Goal: Information Seeking & Learning: Learn about a topic

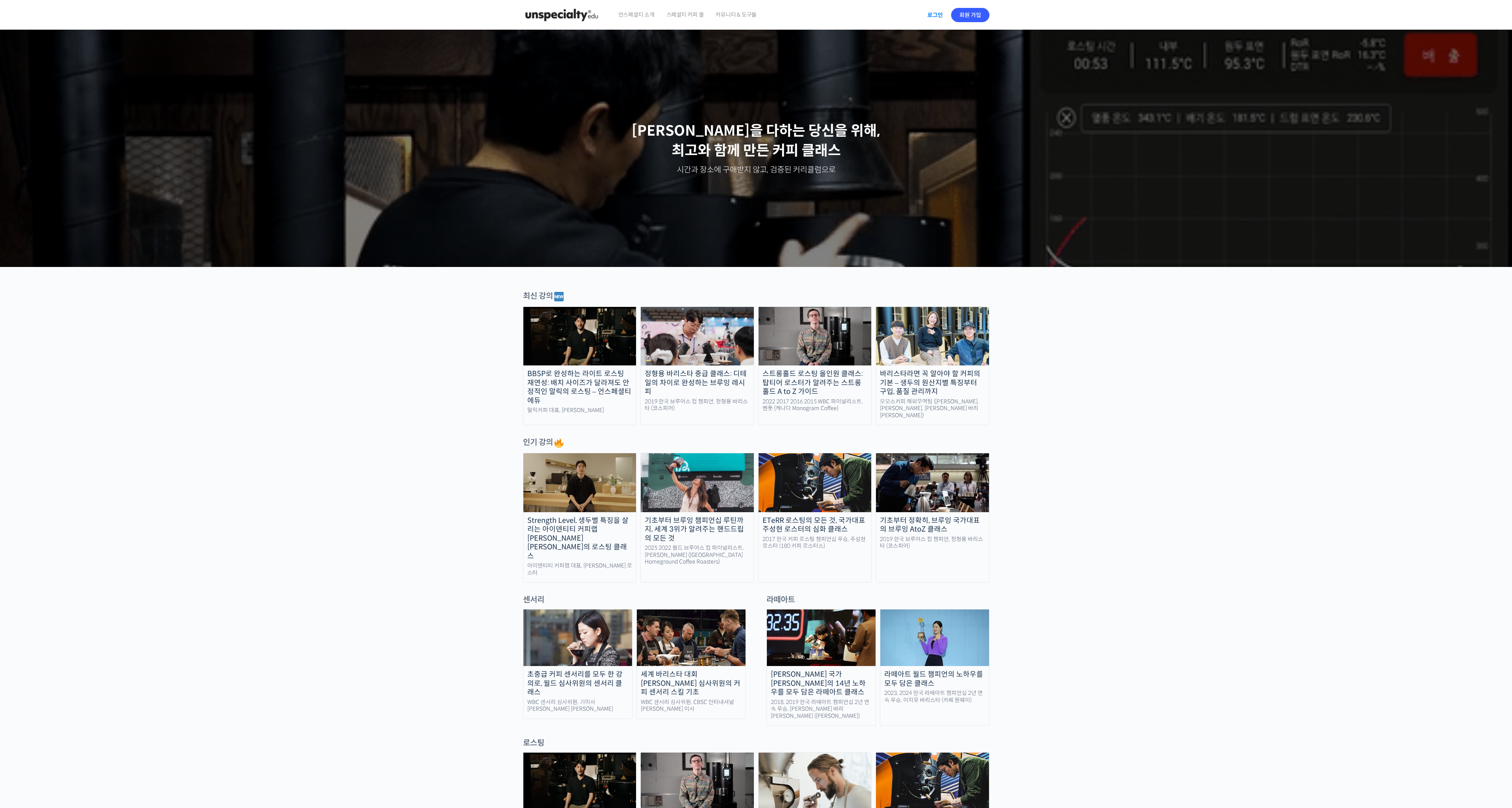
click at [933, 16] on link "로그인" at bounding box center [935, 15] width 25 height 18
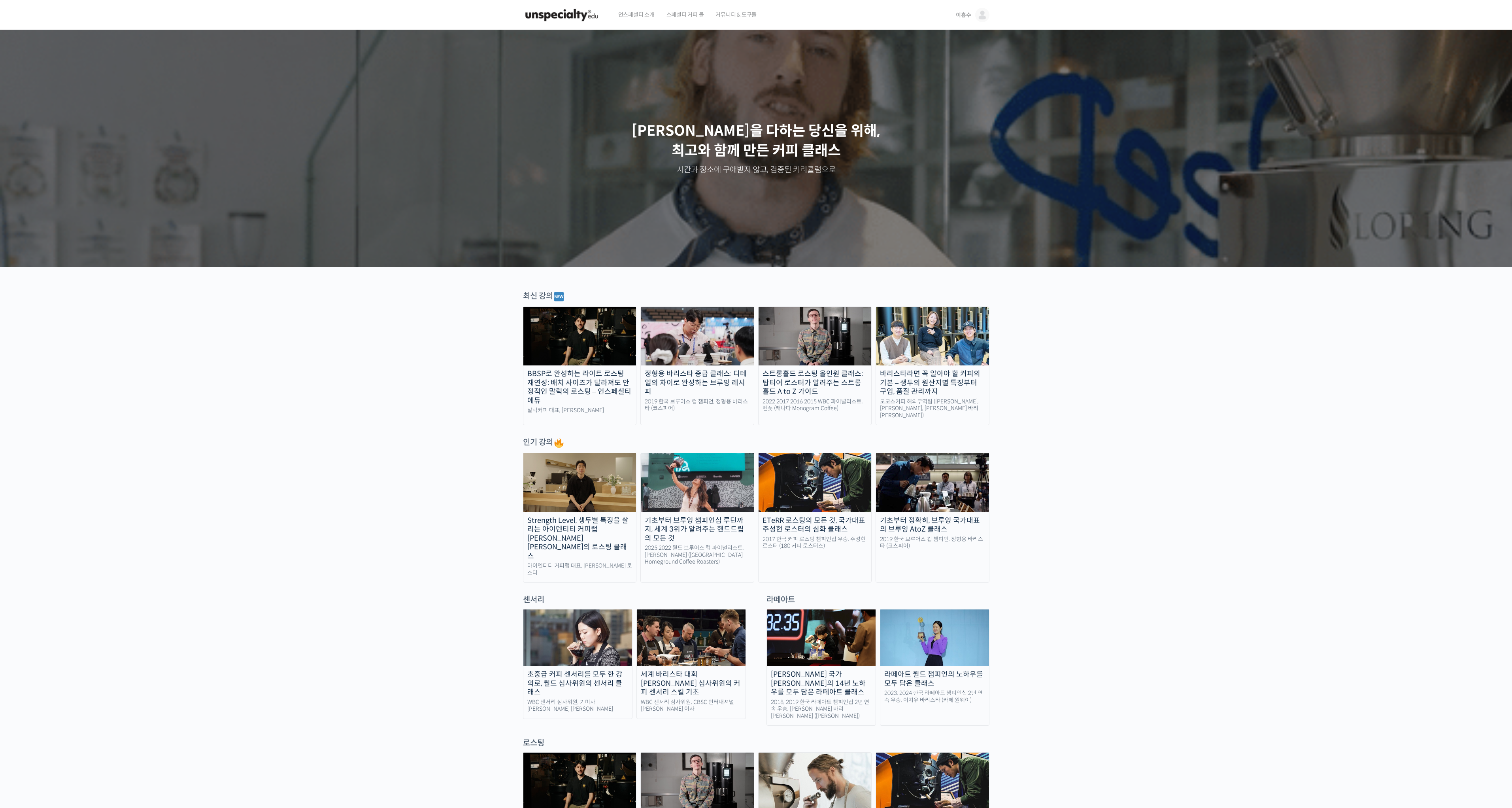
click at [966, 16] on span "이흥수" at bounding box center [963, 15] width 15 height 7
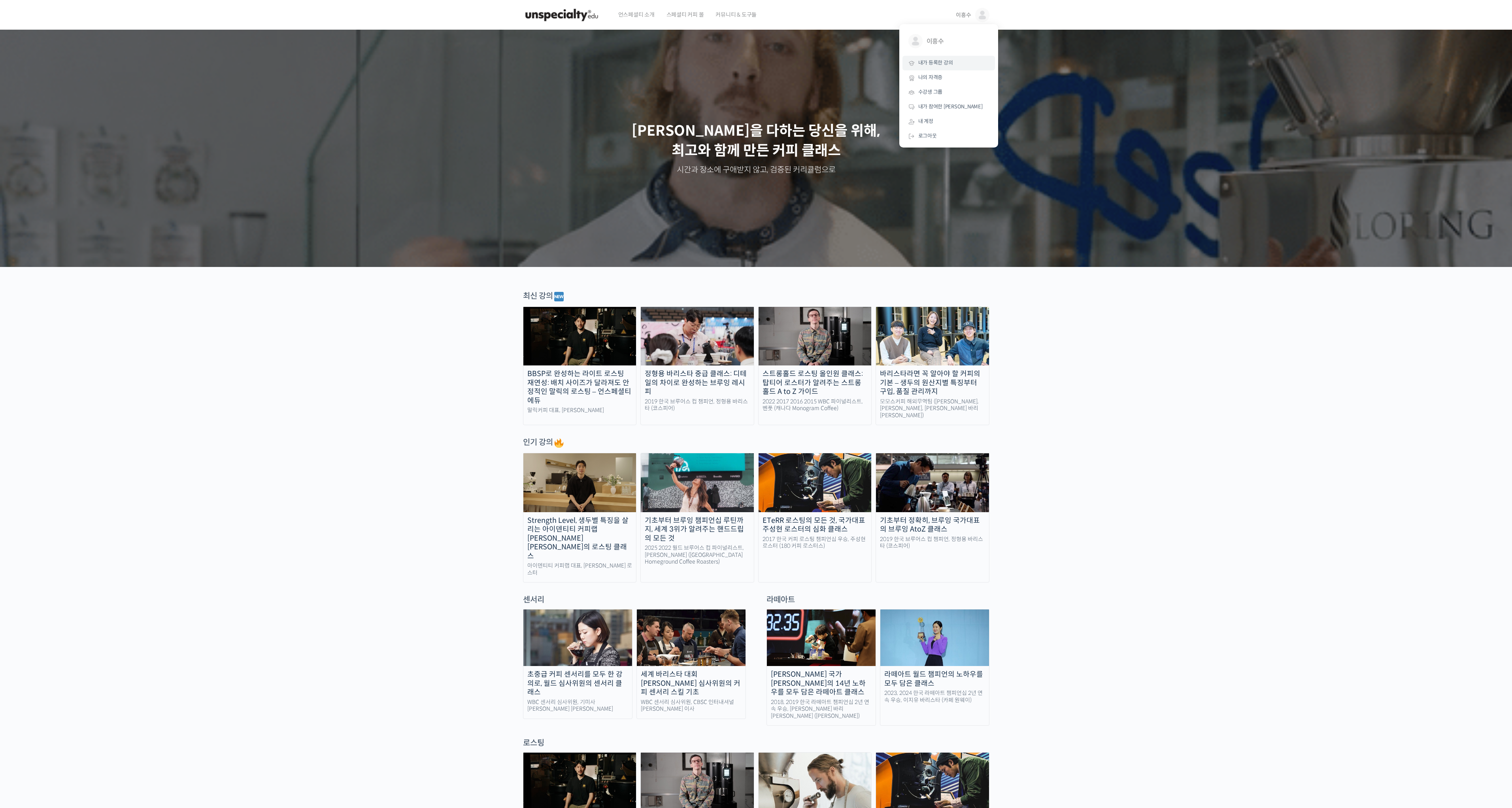
click at [931, 62] on span "내가 등록한 강의" at bounding box center [935, 62] width 35 height 6
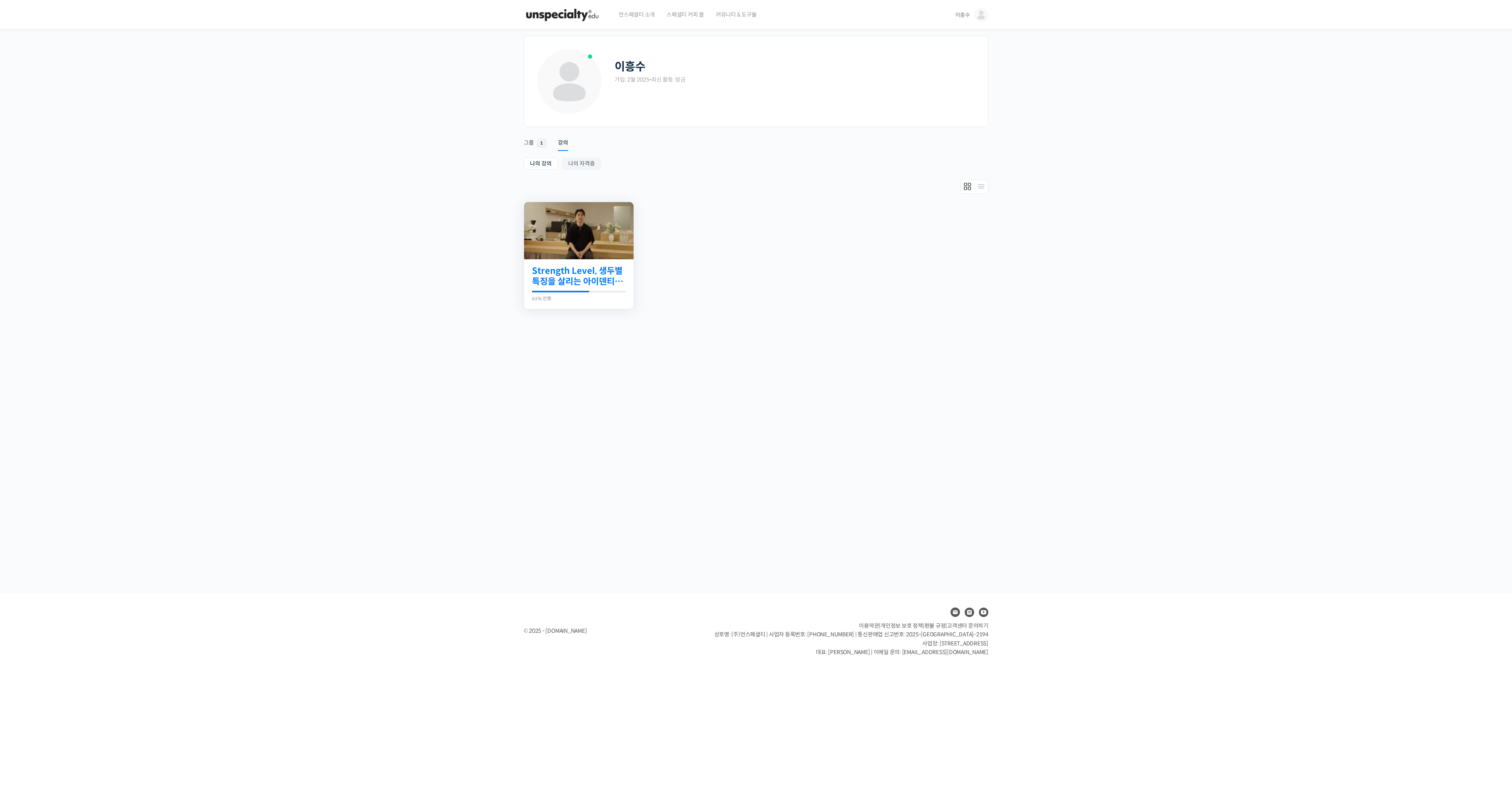
click at [581, 282] on link "Strength Level, 생두별 특징을 살리는 아이덴티티 커피랩 [PERSON_NAME] [PERSON_NAME]의 로스팅 클래스" at bounding box center [579, 276] width 94 height 22
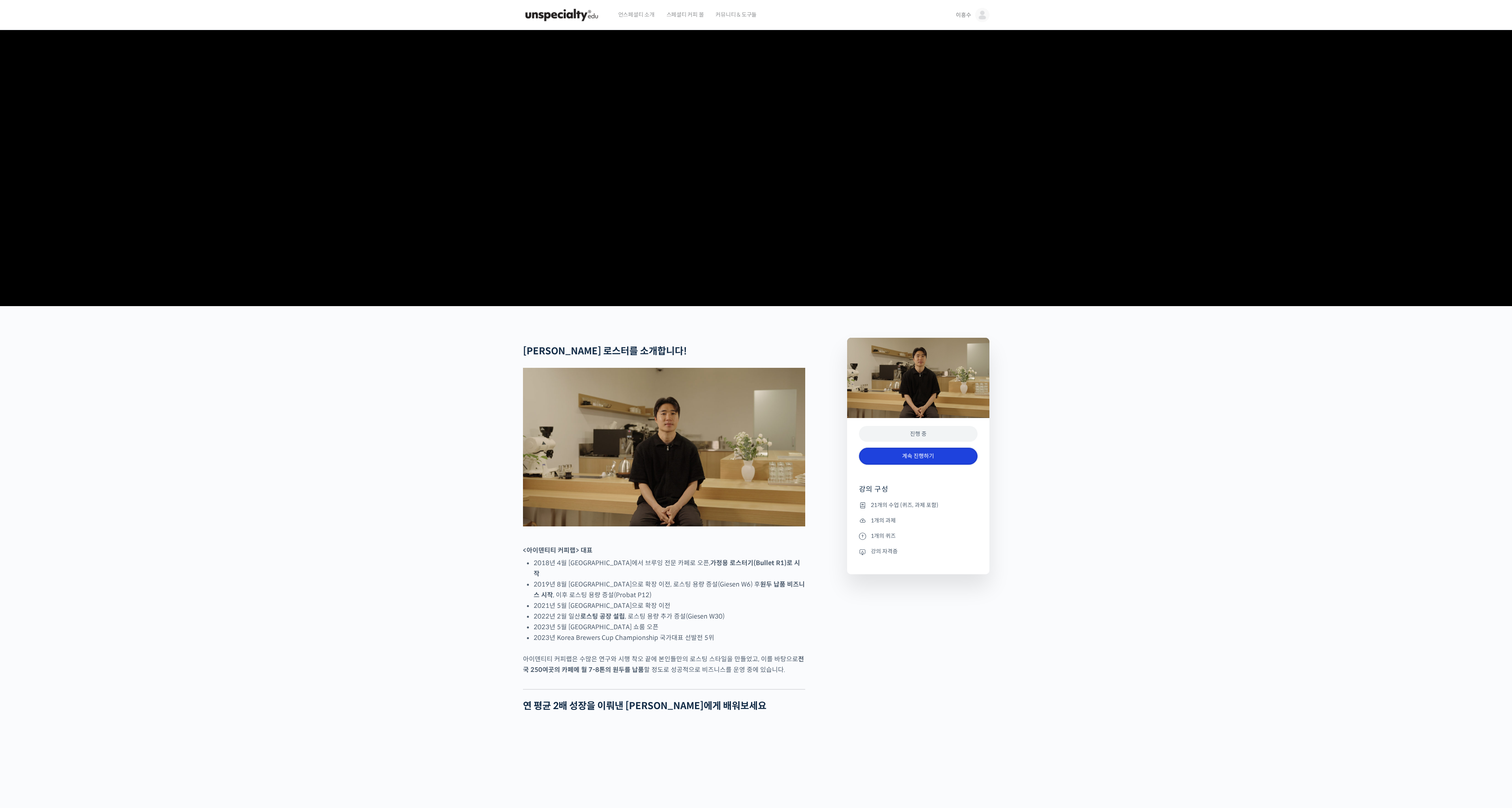
click at [943, 464] on link "계속 진행하기" at bounding box center [918, 456] width 118 height 17
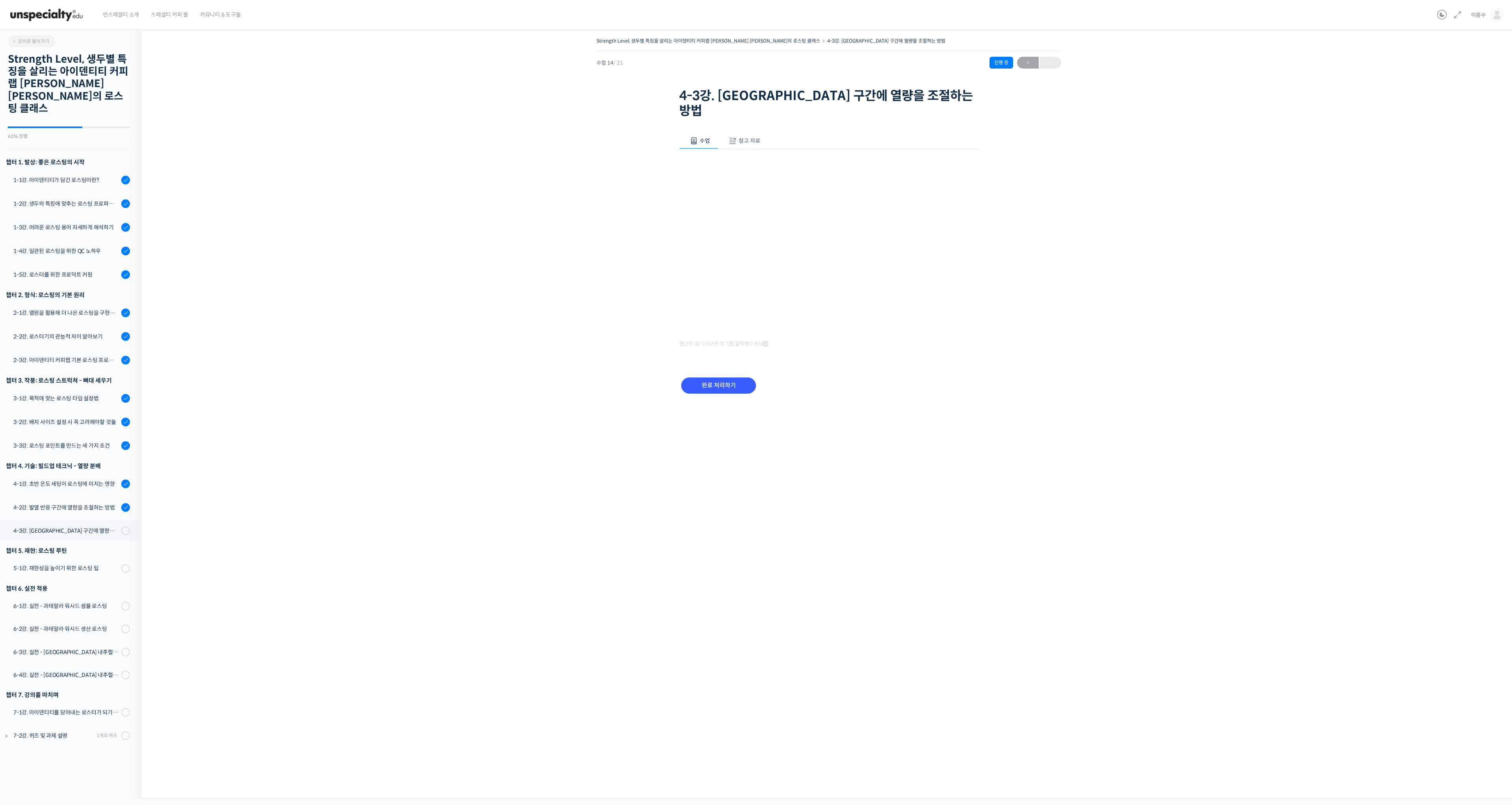
click at [731, 137] on span at bounding box center [733, 140] width 8 height 8
click at [85, 176] on div "1-1강. 아이덴티티가 담긴 로스팅이란?" at bounding box center [66, 180] width 106 height 9
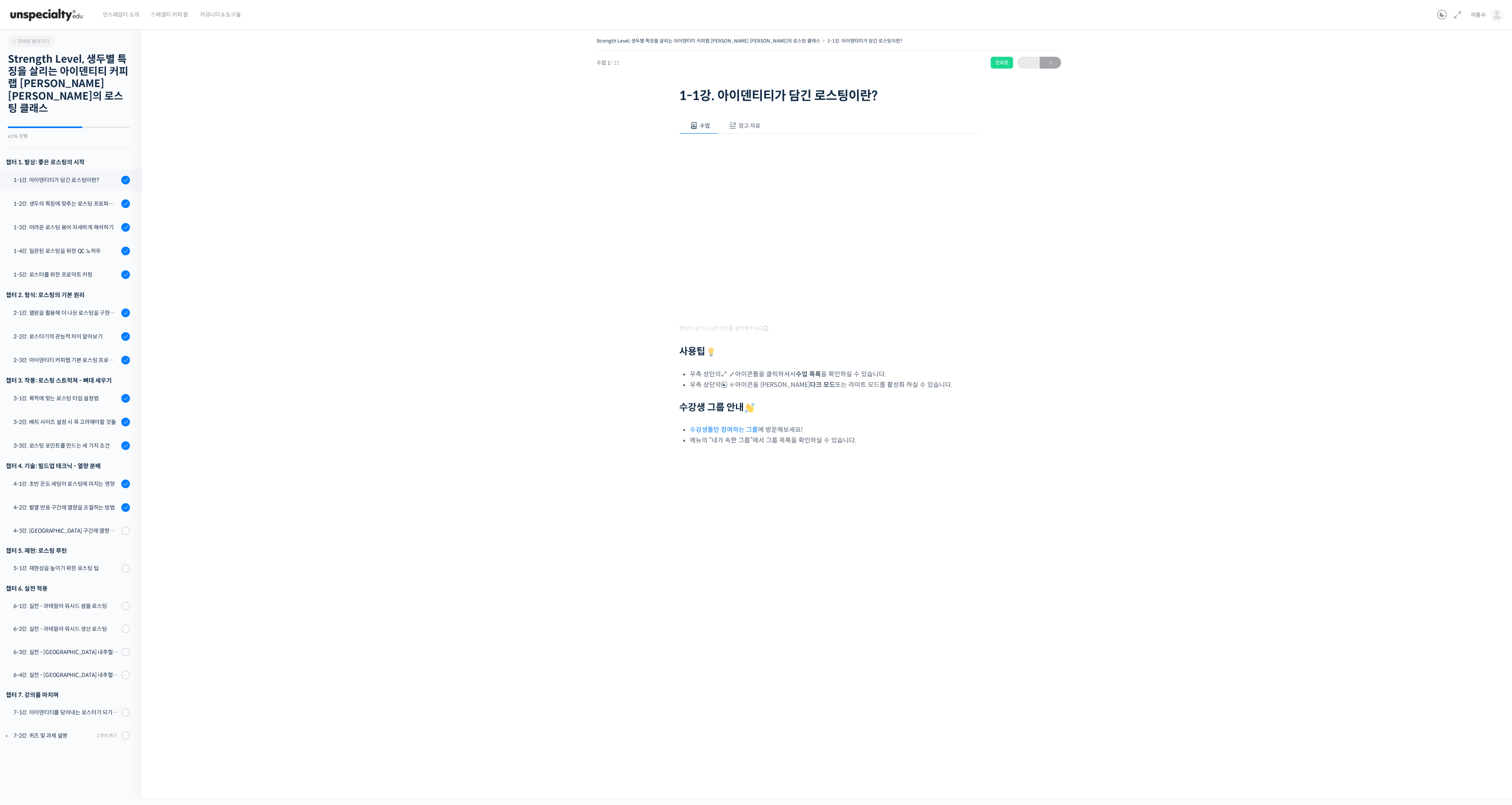
click at [742, 123] on span "참고 자료" at bounding box center [749, 126] width 22 height 7
click at [735, 149] on link "PPT 수업 자료 (클릭하시면 새 창에서 열립니다)" at bounding box center [742, 152] width 126 height 8
click at [49, 526] on div "4-3강. [GEOGRAPHIC_DATA] 구간에 열량을 조절하는 방법" at bounding box center [66, 530] width 106 height 9
